Goal: Information Seeking & Learning: Learn about a topic

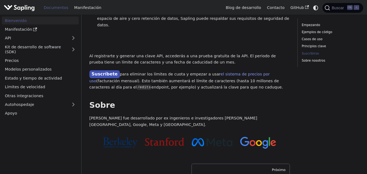
scroll to position [538, 0]
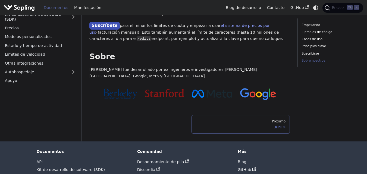
click at [245, 119] on div "Próximo" at bounding box center [241, 121] width 90 height 4
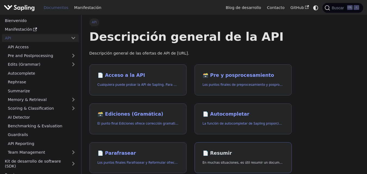
click at [224, 146] on link "📄️ Resumir En muchas situaciones, es útil resumir un documento más largo en un …" at bounding box center [243, 158] width 97 height 31
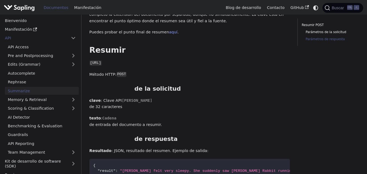
scroll to position [226, 0]
